Goal: Task Accomplishment & Management: Manage account settings

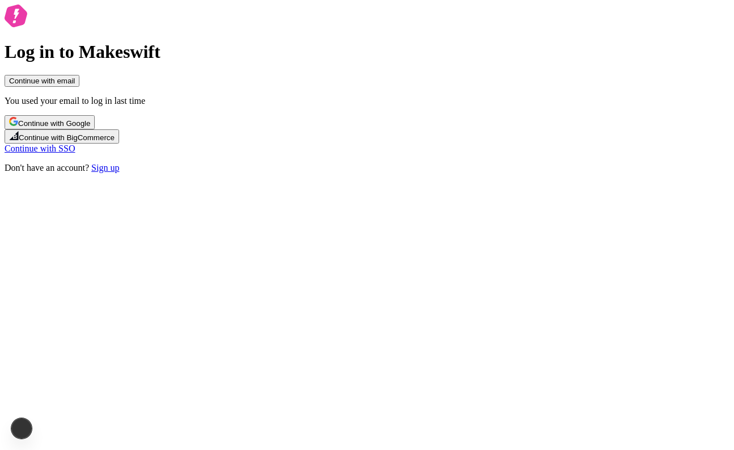
click at [79, 87] on button "Continue with email" at bounding box center [42, 81] width 75 height 12
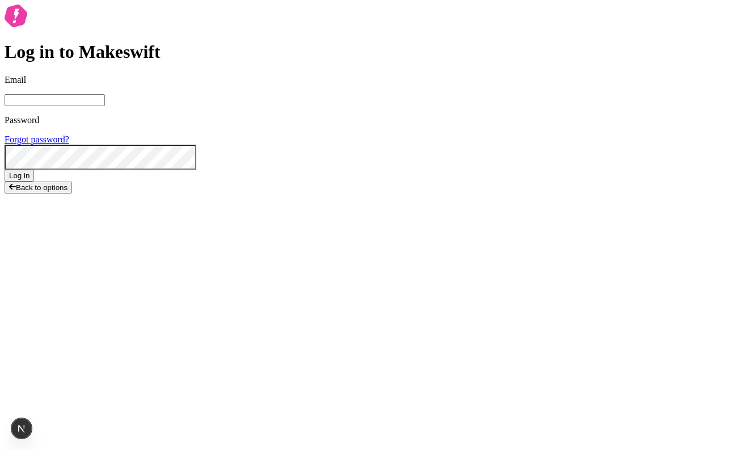
click at [190, 17] on span at bounding box center [185, 12] width 9 height 9
click at [105, 106] on input "Email" at bounding box center [55, 100] width 100 height 12
type input "sasha+local2@makeswift.com"
click at [29, 180] on span "Log in" at bounding box center [19, 175] width 20 height 9
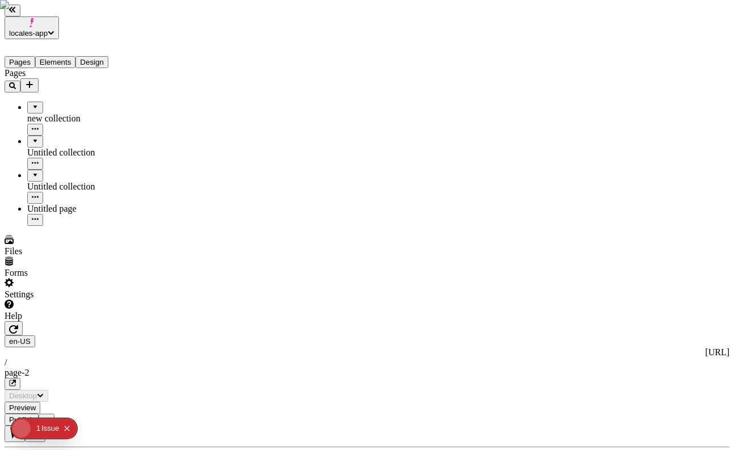
click at [34, 80] on icon "Add new" at bounding box center [29, 84] width 9 height 9
click at [99, 106] on div "Blank page" at bounding box center [111, 121] width 38 height 32
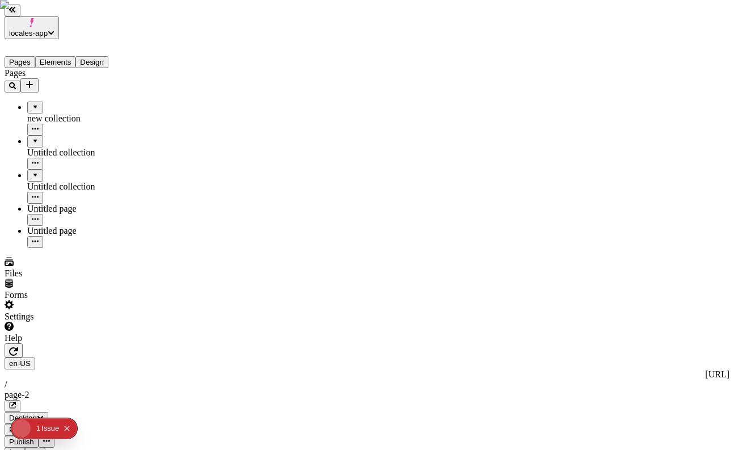
click at [34, 80] on icon "Add new" at bounding box center [29, 84] width 9 height 9
click at [102, 105] on div "Blank page" at bounding box center [111, 121] width 38 height 32
click at [45, 226] on div "Untitled page" at bounding box center [83, 231] width 113 height 10
type input "/page-3"
drag, startPoint x: 48, startPoint y: 109, endPoint x: 37, endPoint y: 85, distance: 26.7
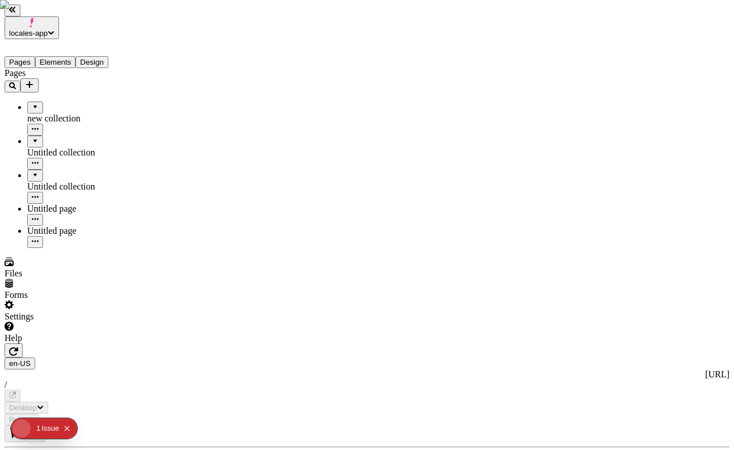
click at [37, 102] on ul "new collection Untitled collection Untitled collection Untitled page Untitled p…" at bounding box center [73, 175] width 136 height 146
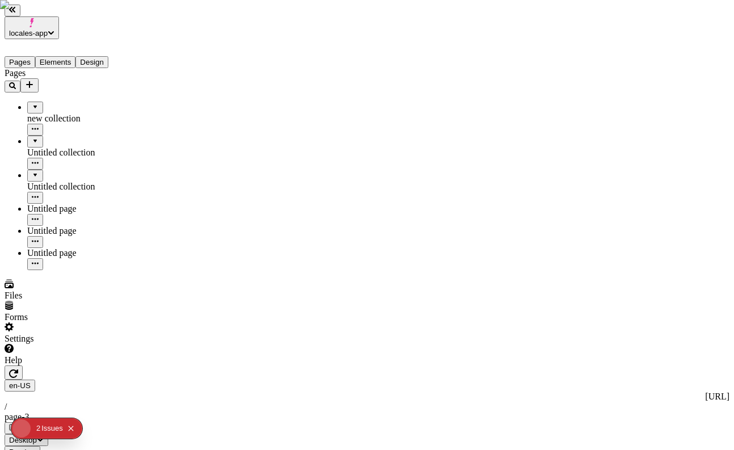
drag, startPoint x: 48, startPoint y: 154, endPoint x: 46, endPoint y: 85, distance: 69.2
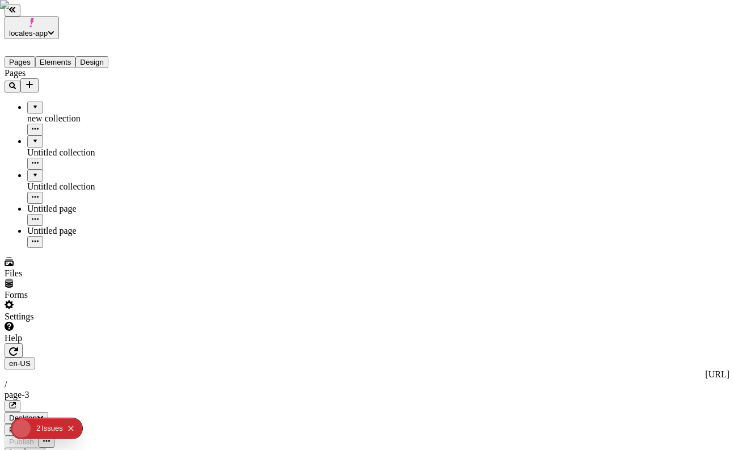
click at [58, 204] on div "Untitled page" at bounding box center [83, 215] width 113 height 22
click at [58, 204] on div "Untitled page" at bounding box center [83, 209] width 113 height 10
click at [60, 204] on div "Untitled page" at bounding box center [83, 209] width 113 height 10
type input "/page-4"
click at [105, 204] on div "Untitled page" at bounding box center [83, 209] width 113 height 10
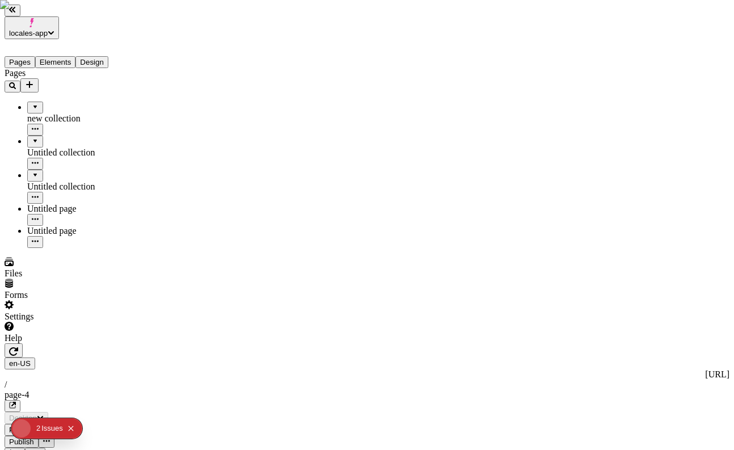
click at [50, 204] on div "Untitled page" at bounding box center [83, 209] width 113 height 10
click at [75, 204] on div "Untitled page" at bounding box center [83, 209] width 113 height 10
click at [67, 226] on div "Untitled page" at bounding box center [83, 231] width 113 height 10
click at [32, 103] on div at bounding box center [35, 103] width 7 height 0
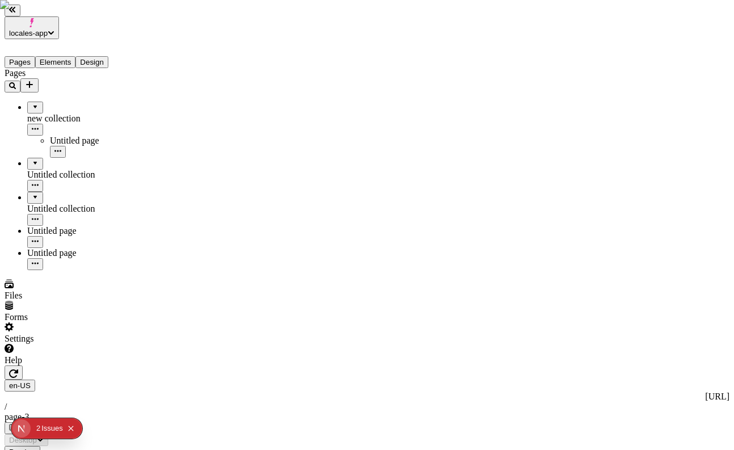
click at [50, 136] on div "Untitled page" at bounding box center [95, 141] width 91 height 10
click at [39, 238] on icon "button" at bounding box center [35, 241] width 7 height 7
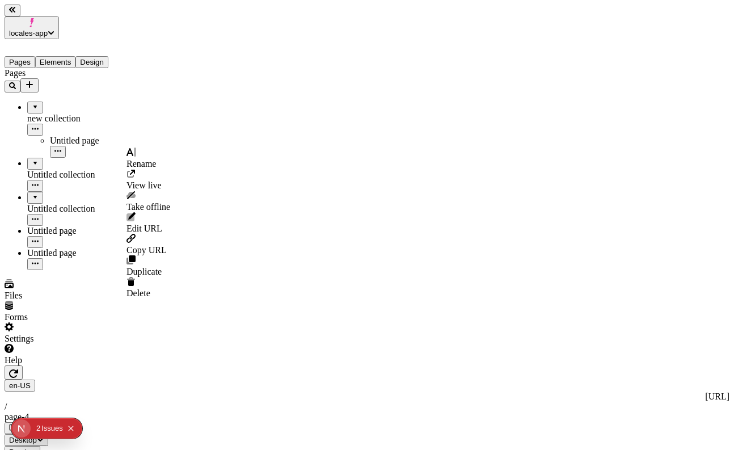
click at [150, 288] on span "Delete" at bounding box center [139, 293] width 24 height 10
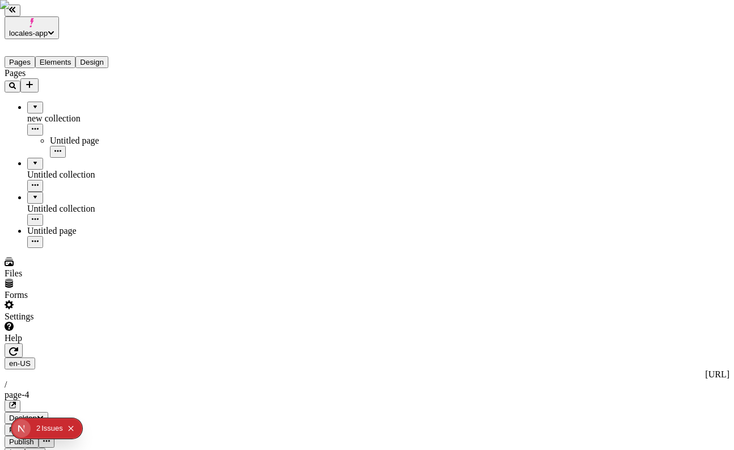
type input "/page-4-123222"
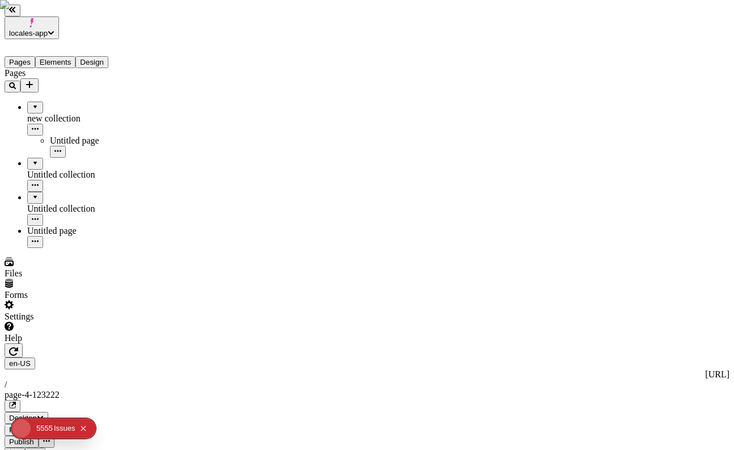
type input "/page-4-123222"
click at [96, 248] on div "Pages new collection Untitled page Untitled collection Untitled collection Unti…" at bounding box center [73, 158] width 136 height 180
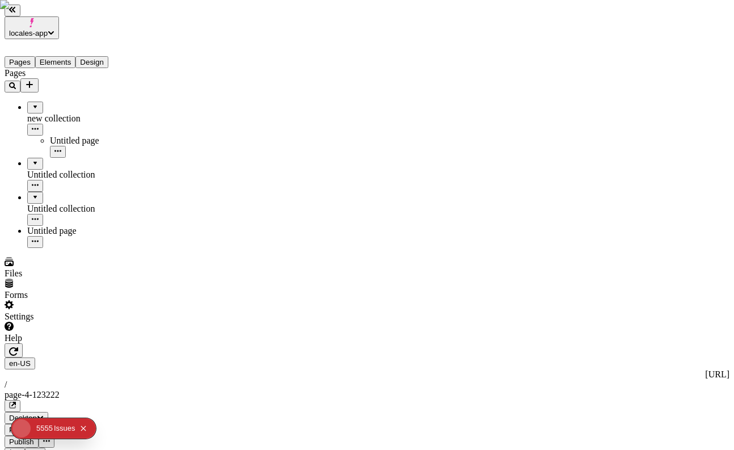
click at [56, 428] on div "Issue s" at bounding box center [65, 428] width 22 height 20
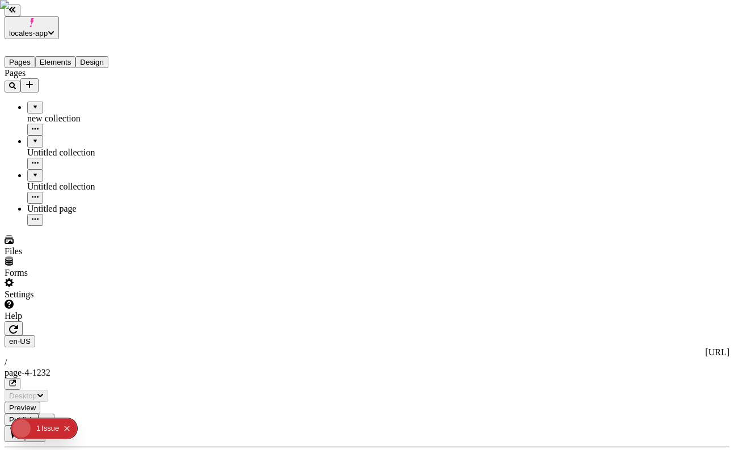
click at [32, 103] on div at bounding box center [35, 103] width 7 height 0
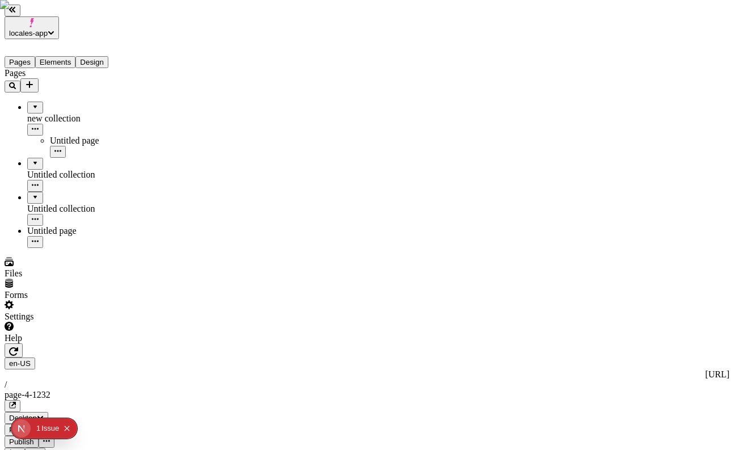
click at [78, 136] on div "Untitled page" at bounding box center [95, 141] width 91 height 10
click at [61, 150] on icon "button" at bounding box center [57, 151] width 7 height 2
click at [85, 248] on div "Pages new collection Untitled page Untitled collection Untitled collection Unti…" at bounding box center [73, 158] width 136 height 180
click at [18, 347] on icon "button" at bounding box center [13, 351] width 9 height 9
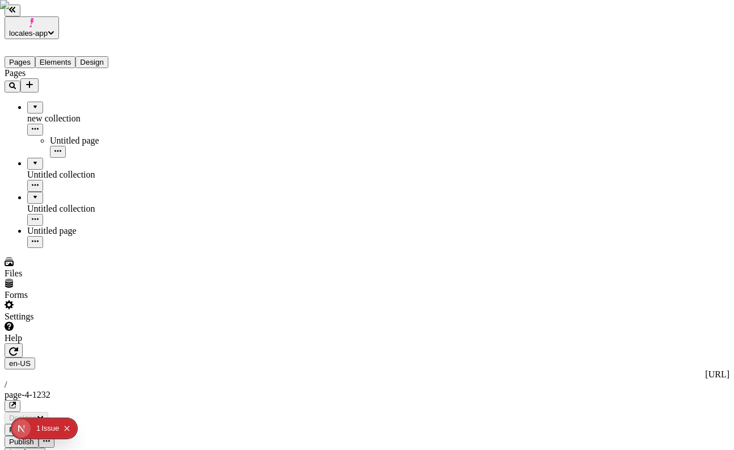
type input "/page-4-1232wwwww"
click at [73, 226] on div "Untitled page" at bounding box center [83, 231] width 113 height 10
type input "/page-3"
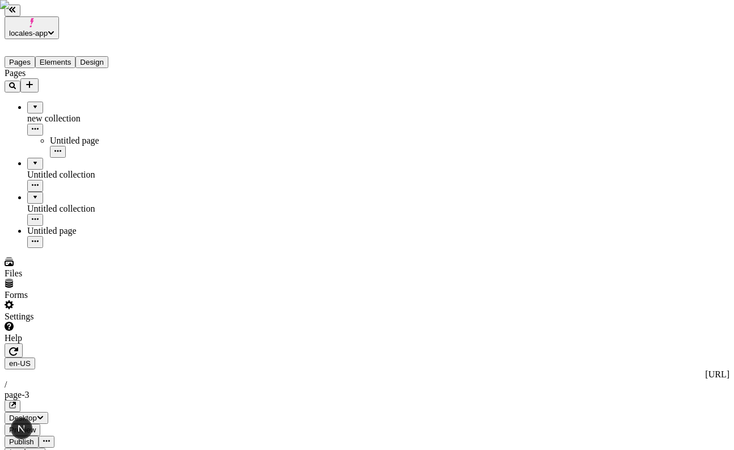
type textarea "Collaboratively reinvent cloudified ideas. Monotonectally monetize extensible c…"
type input "18"
type input "1.5"
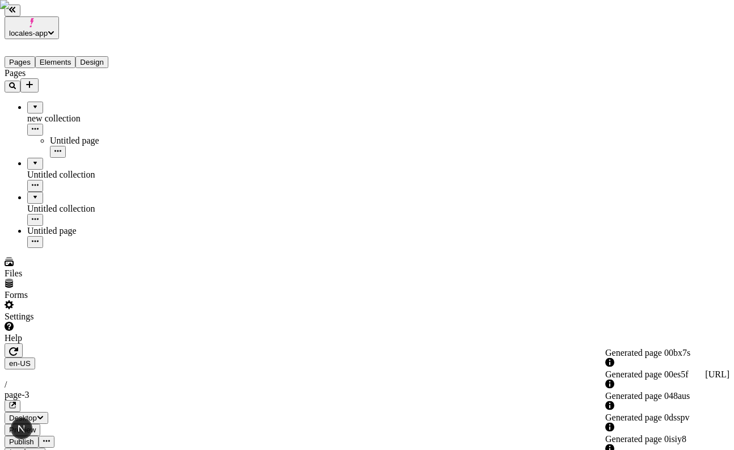
click at [650, 369] on div "Generated page 00es5f" at bounding box center [666, 380] width 122 height 22
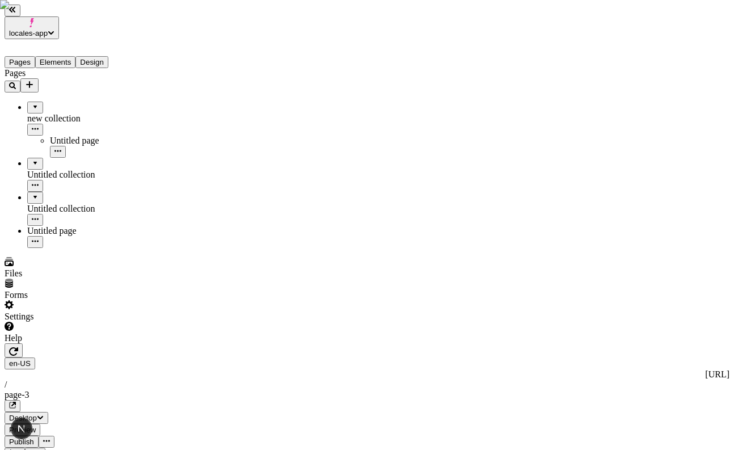
type input "Generated page 00es5f"
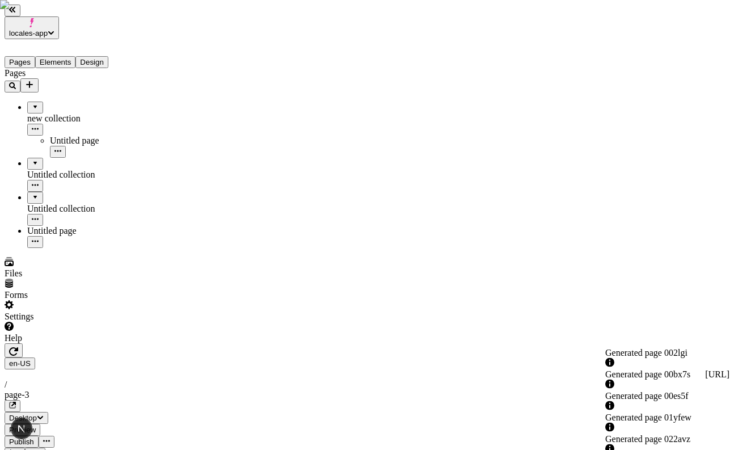
click at [664, 412] on div "Generated page 01yfew" at bounding box center [666, 417] width 122 height 10
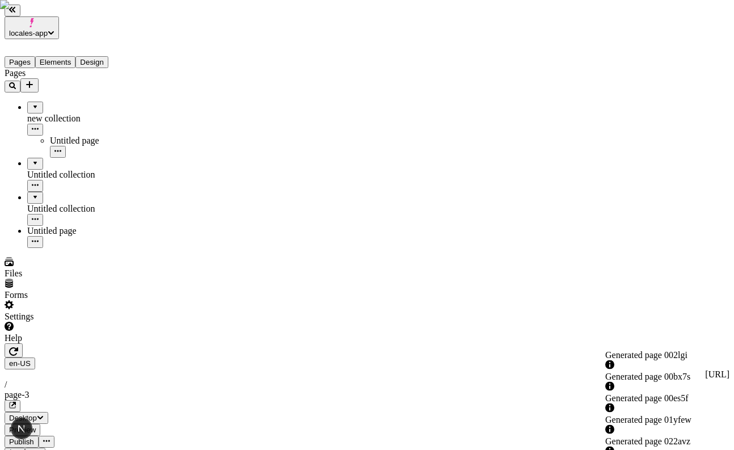
type input "Generated page 01yfew"
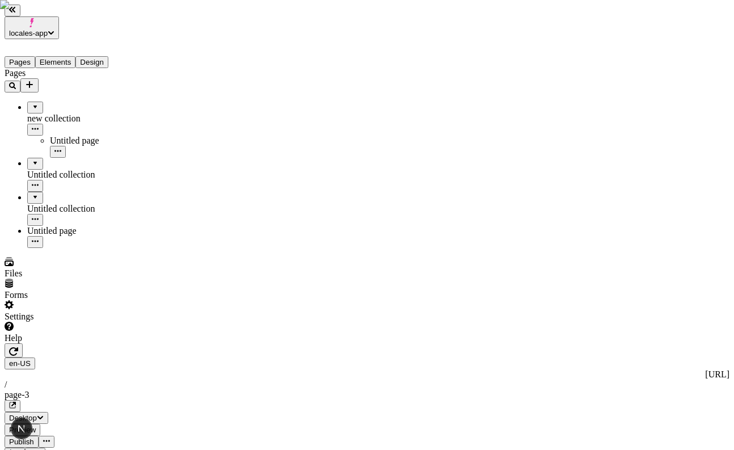
click at [59, 26] on button "locales-app" at bounding box center [32, 27] width 54 height 23
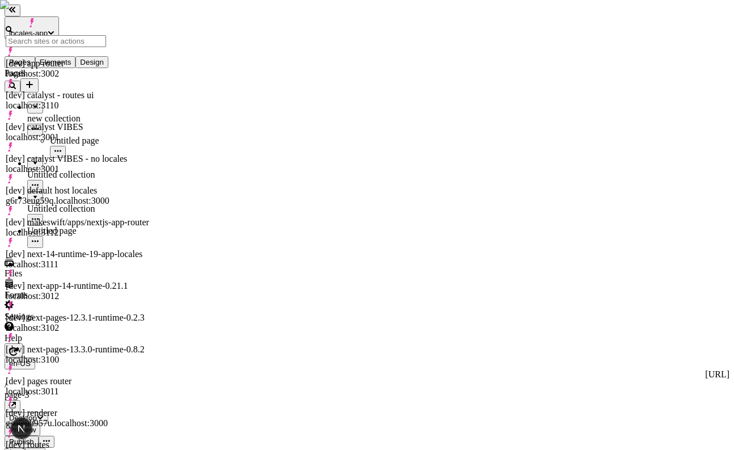
click at [112, 83] on div "[dev] catalyst - routes ui localhost:3110" at bounding box center [79, 95] width 146 height 32
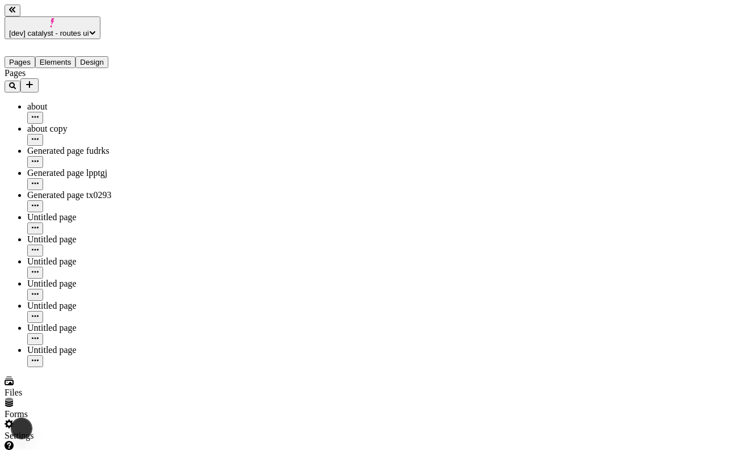
type input "/search12232"
click at [123, 420] on div "Settings" at bounding box center [90, 430] width 171 height 22
click at [104, 420] on div "Settings" at bounding box center [90, 430] width 171 height 22
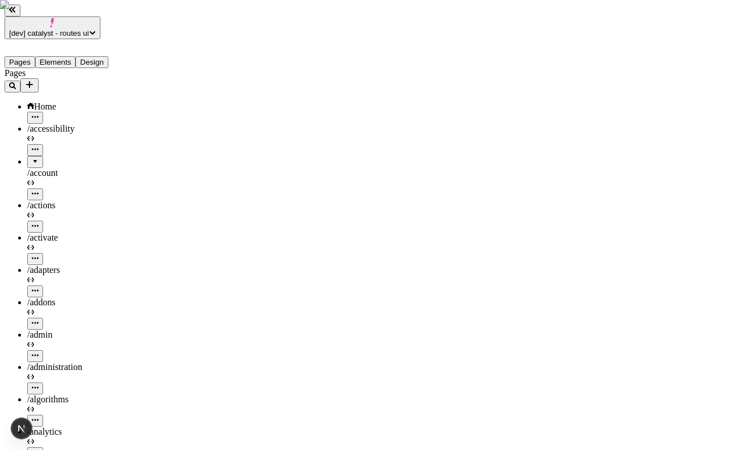
click at [43, 253] on button "button" at bounding box center [35, 259] width 16 height 12
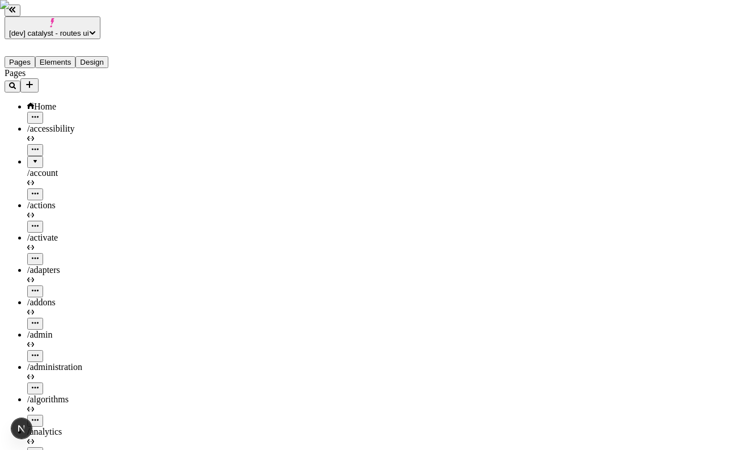
click at [107, 168] on div "/account" at bounding box center [101, 173] width 149 height 10
type input "/search12232ee"
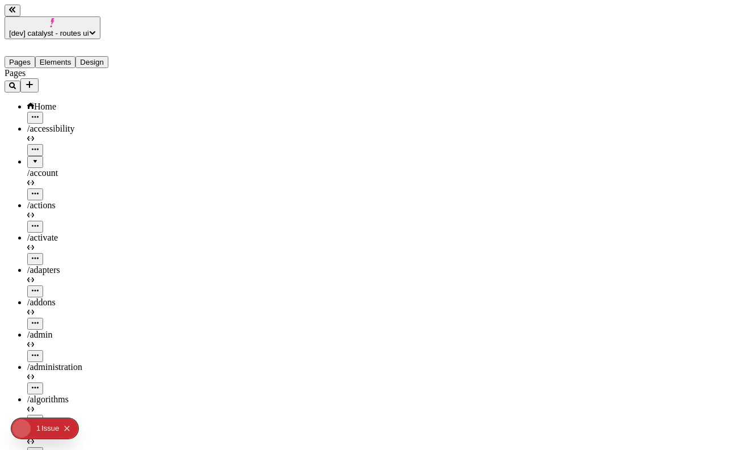
click at [20, 81] on button "button" at bounding box center [13, 87] width 16 height 12
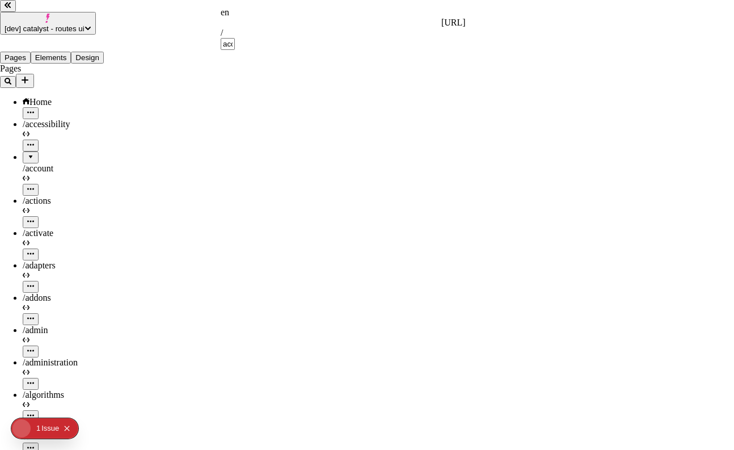
scroll to position [1155, 0]
type input "sea"
click at [301, 50] on div "/ sea rch12232ee" at bounding box center [343, 64] width 245 height 29
click at [327, 50] on div "/ search12232ee" at bounding box center [334, 64] width 227 height 29
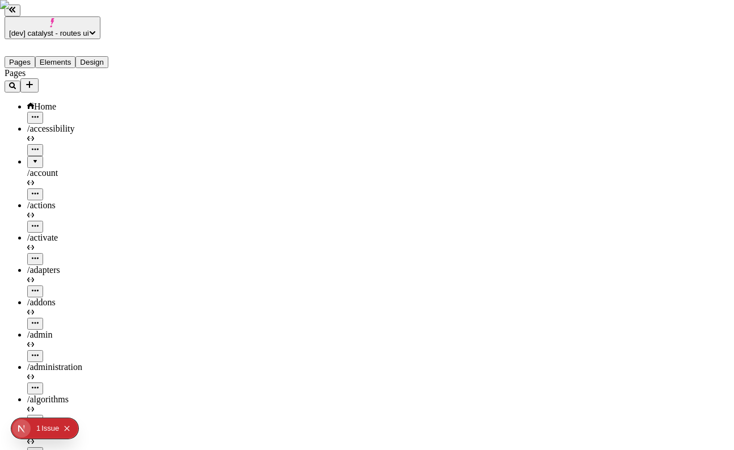
type input "/search12232eeww"
click at [88, 16] on button "[dev] catalyst - routes ui" at bounding box center [53, 27] width 96 height 23
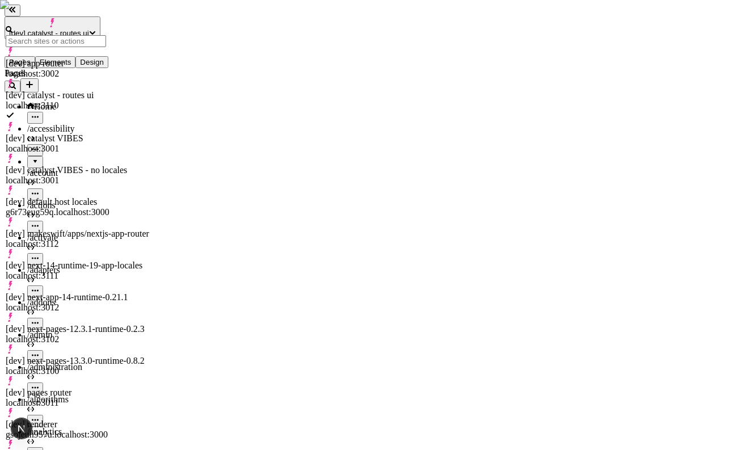
drag, startPoint x: 112, startPoint y: 77, endPoint x: 93, endPoint y: 234, distance: 158.8
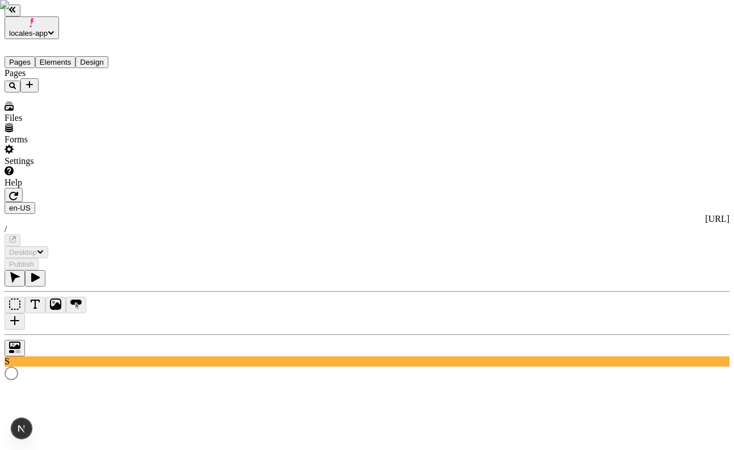
type input "/page-3"
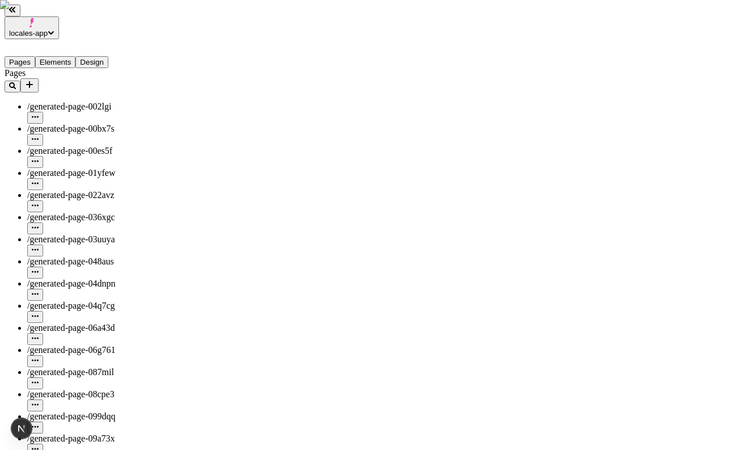
scroll to position [1645, 0]
click at [76, 56] on button "Elements" at bounding box center [55, 62] width 41 height 12
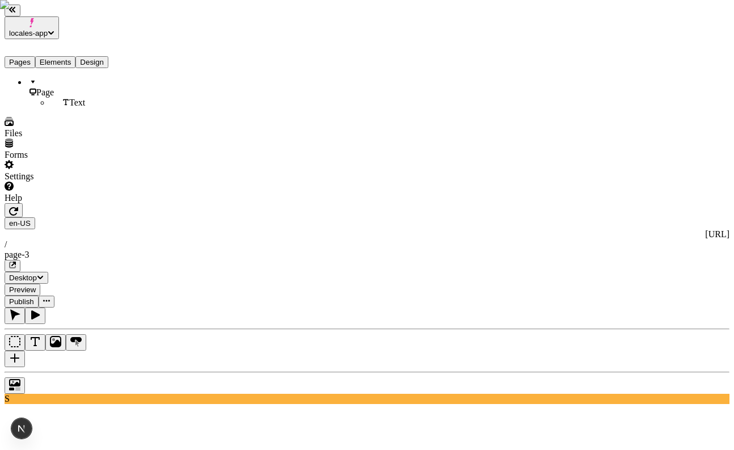
click at [76, 56] on button "Elements" at bounding box center [55, 62] width 41 height 12
click at [35, 56] on button "Pages" at bounding box center [20, 62] width 31 height 12
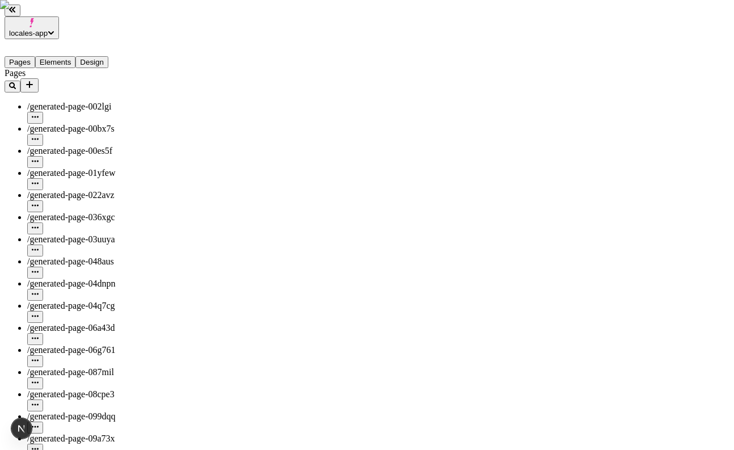
click at [71, 56] on button "Elements" at bounding box center [55, 62] width 41 height 12
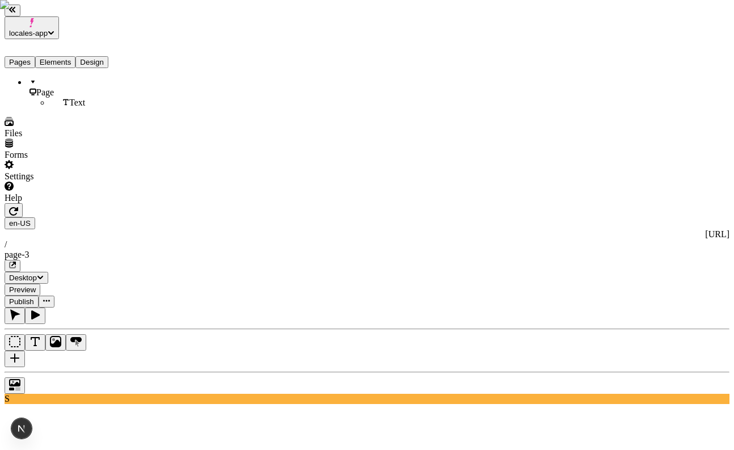
click at [35, 56] on button "Pages" at bounding box center [20, 62] width 31 height 12
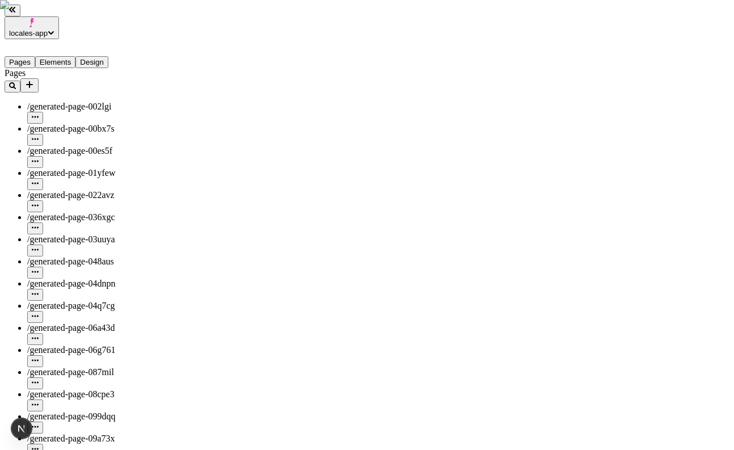
click at [69, 56] on button "Elements" at bounding box center [55, 62] width 41 height 12
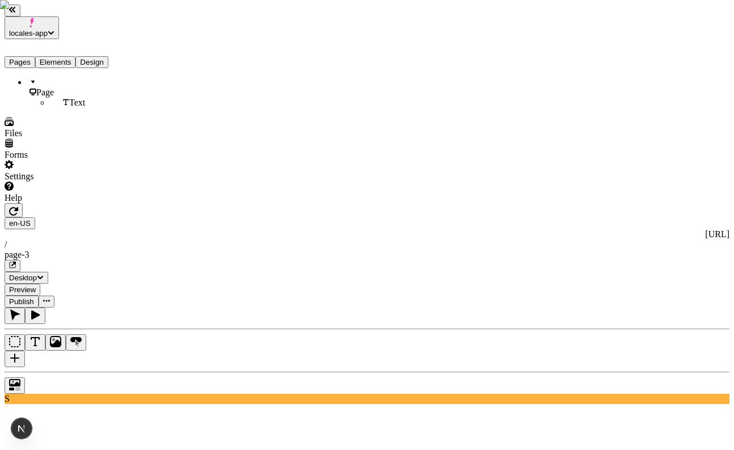
click at [35, 56] on button "Pages" at bounding box center [20, 62] width 31 height 12
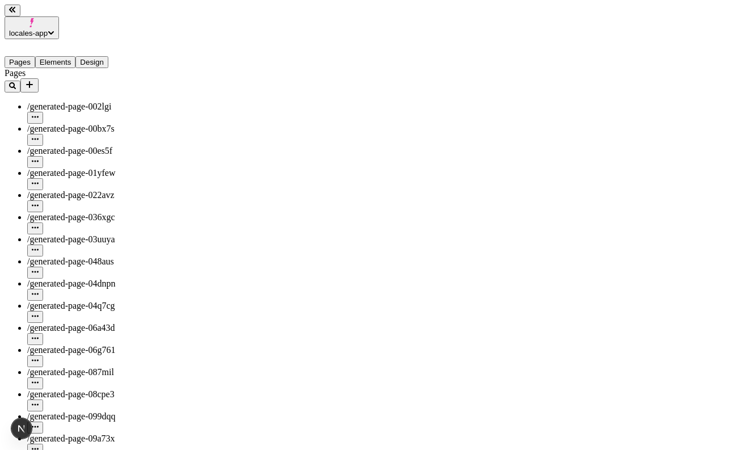
click at [76, 56] on button "Elements" at bounding box center [55, 62] width 41 height 12
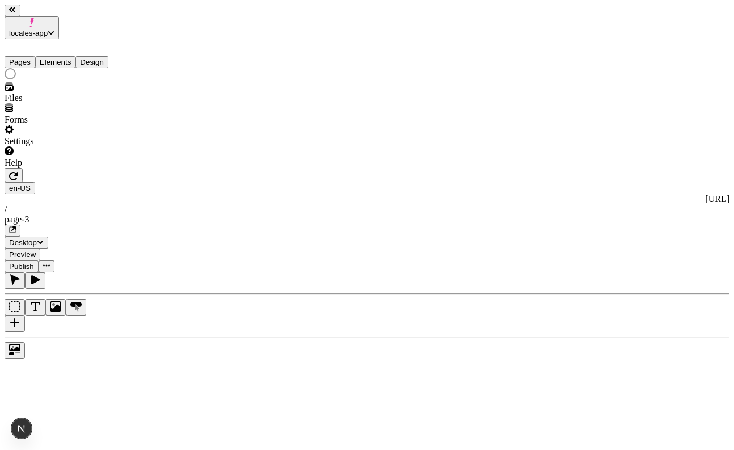
click at [33, 56] on button "Pages" at bounding box center [20, 62] width 31 height 12
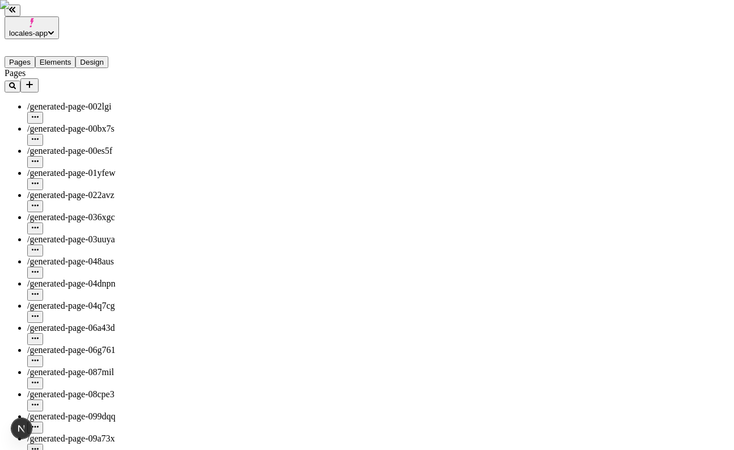
scroll to position [2033, 0]
